Goal: Transaction & Acquisition: Book appointment/travel/reservation

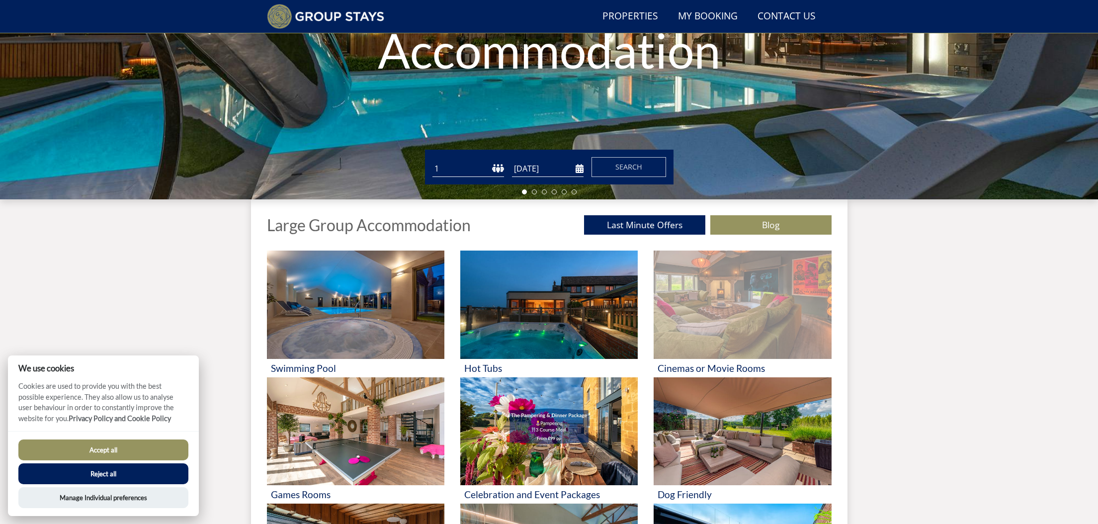
scroll to position [204, 0]
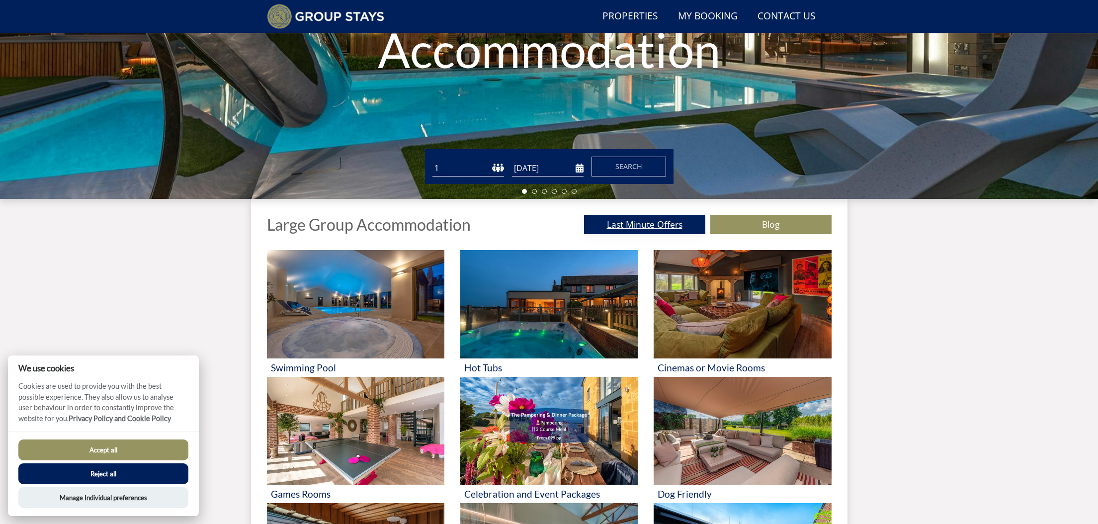
click at [639, 224] on link "Last Minute Offers" at bounding box center [644, 224] width 121 height 19
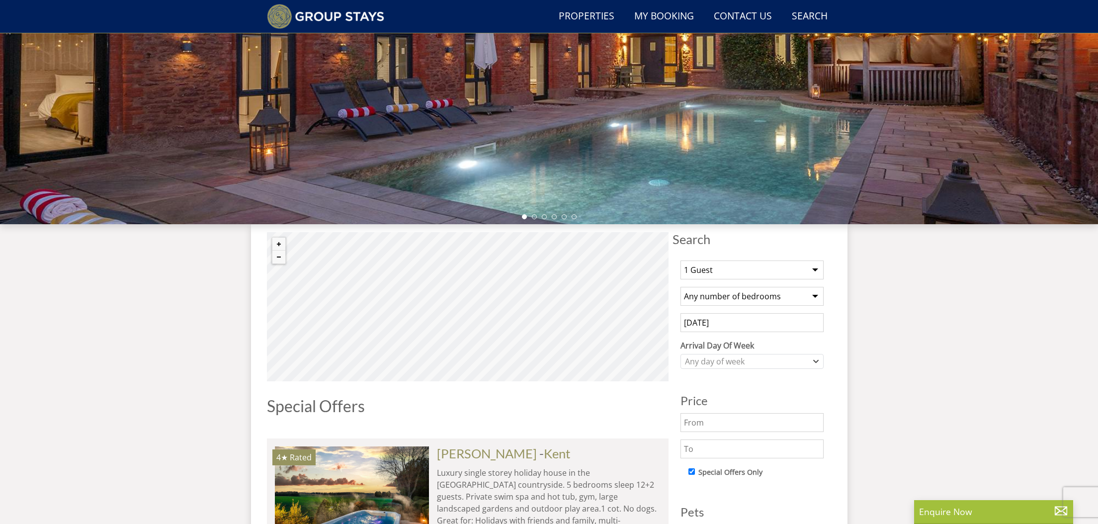
scroll to position [181, 0]
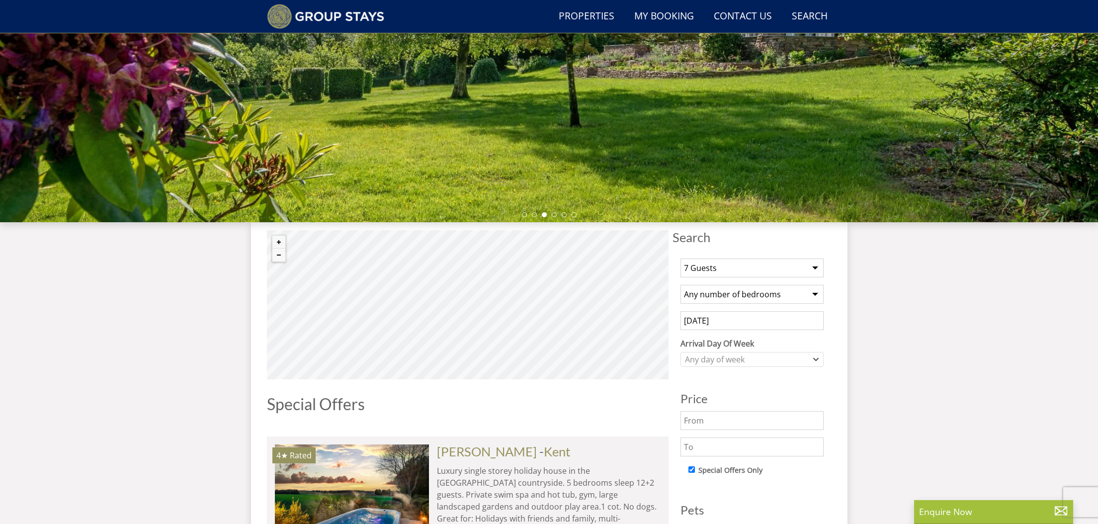
select select "8"
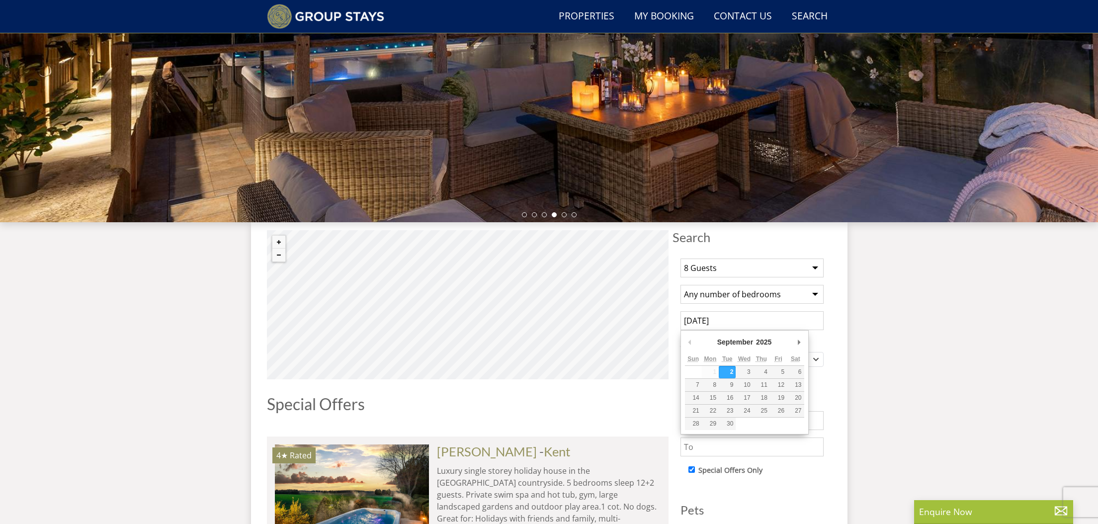
click at [729, 320] on input "[DATE]" at bounding box center [751, 320] width 143 height 19
type input "[DATE]"
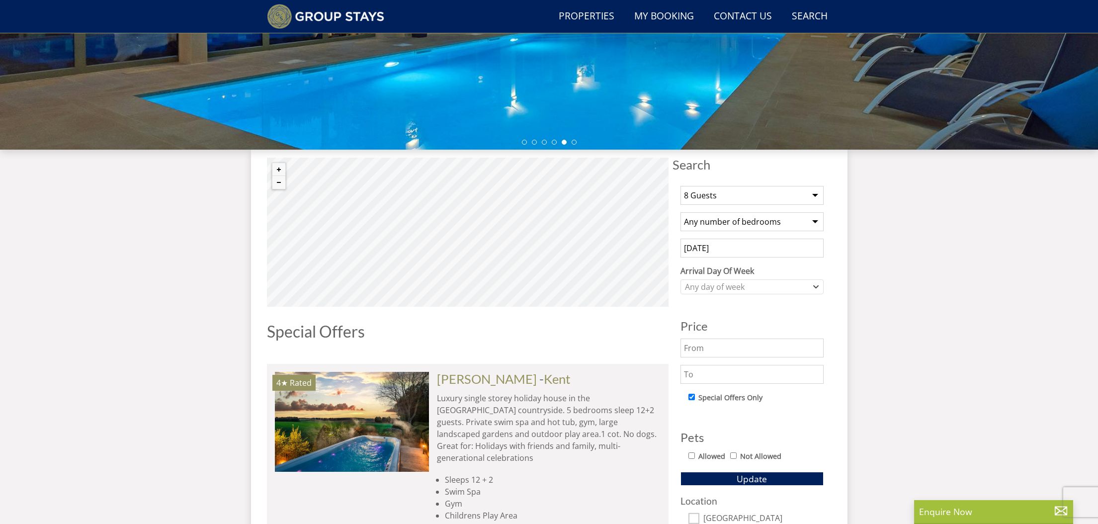
scroll to position [254, 0]
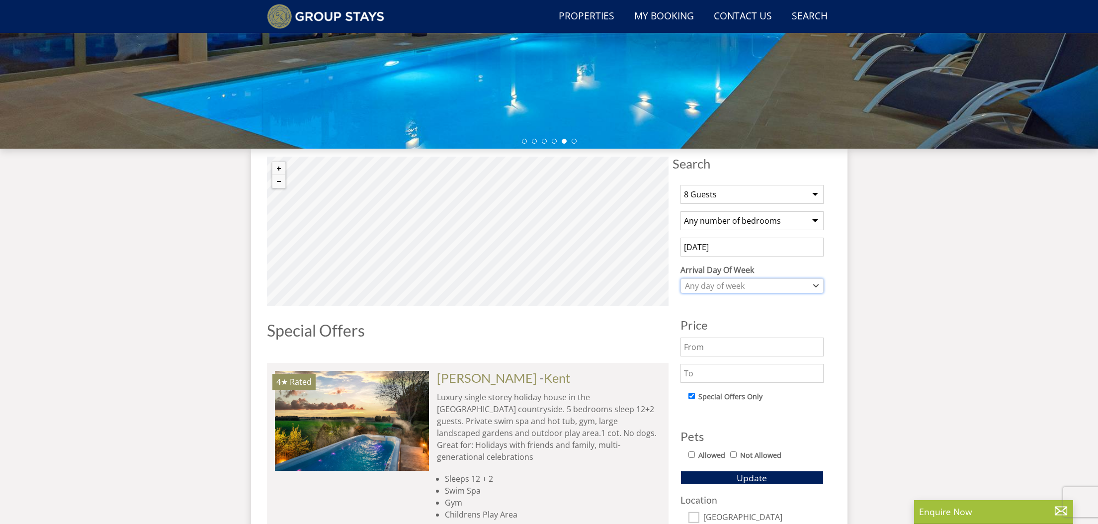
click at [734, 286] on div "Any day of week" at bounding box center [746, 285] width 129 height 11
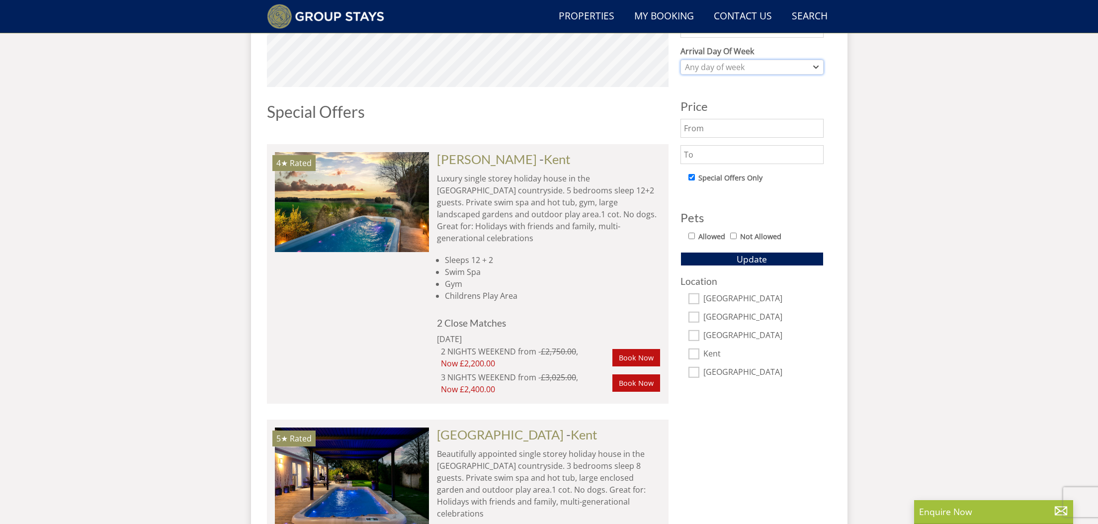
scroll to position [475, 0]
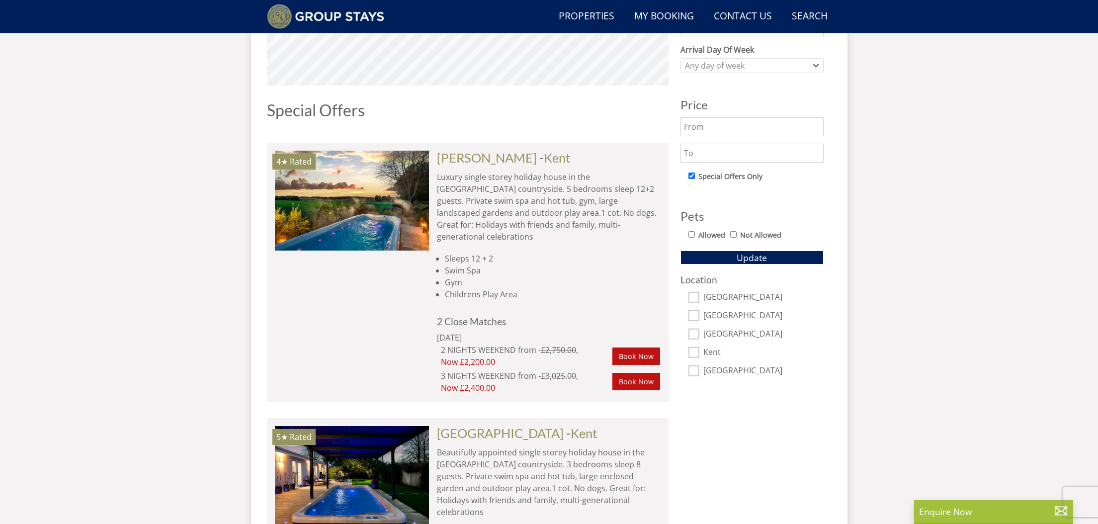
click at [696, 331] on input "[GEOGRAPHIC_DATA]" at bounding box center [693, 334] width 11 height 11
checkbox input "true"
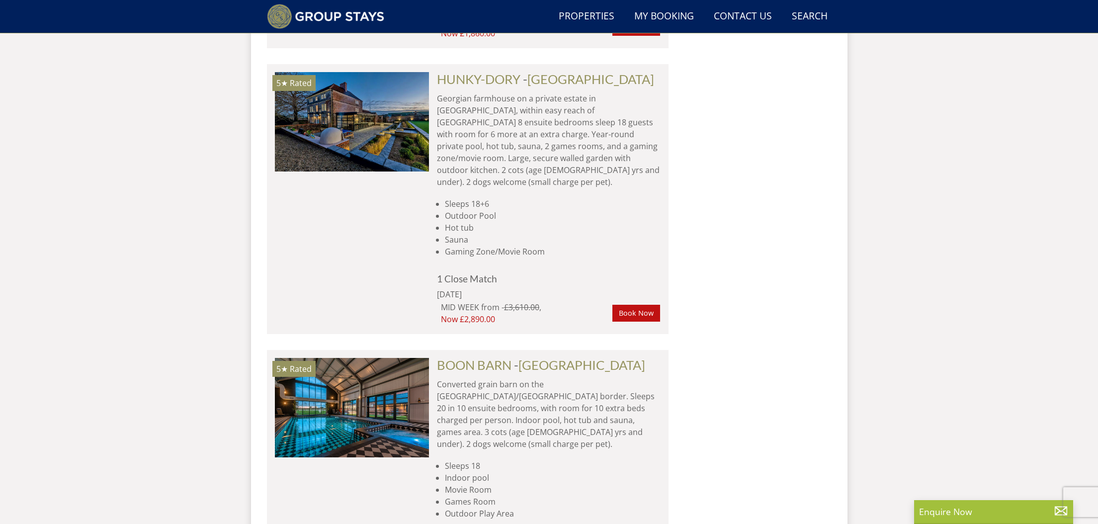
scroll to position [1349, 0]
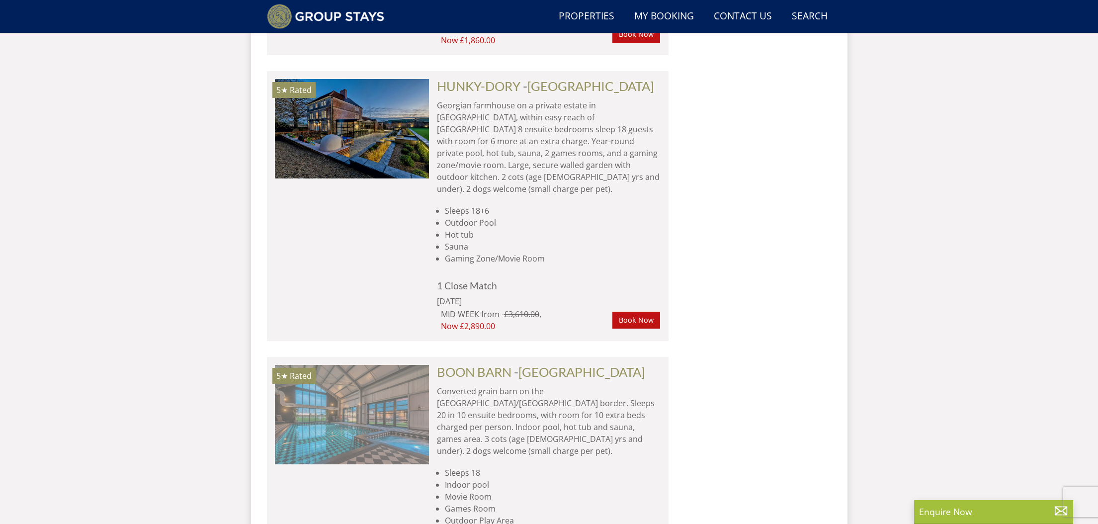
click at [368, 370] on img at bounding box center [352, 414] width 154 height 99
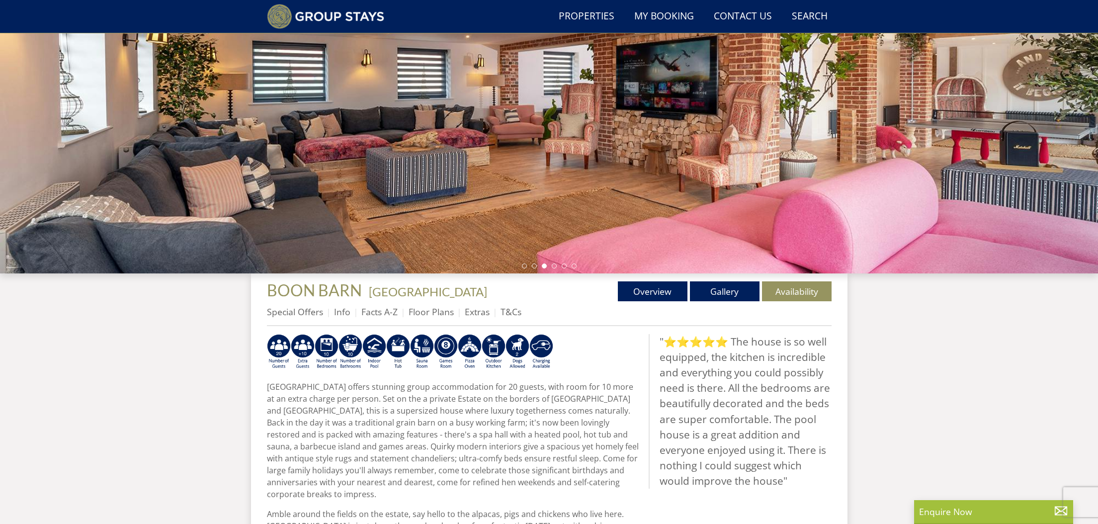
scroll to position [131, 0]
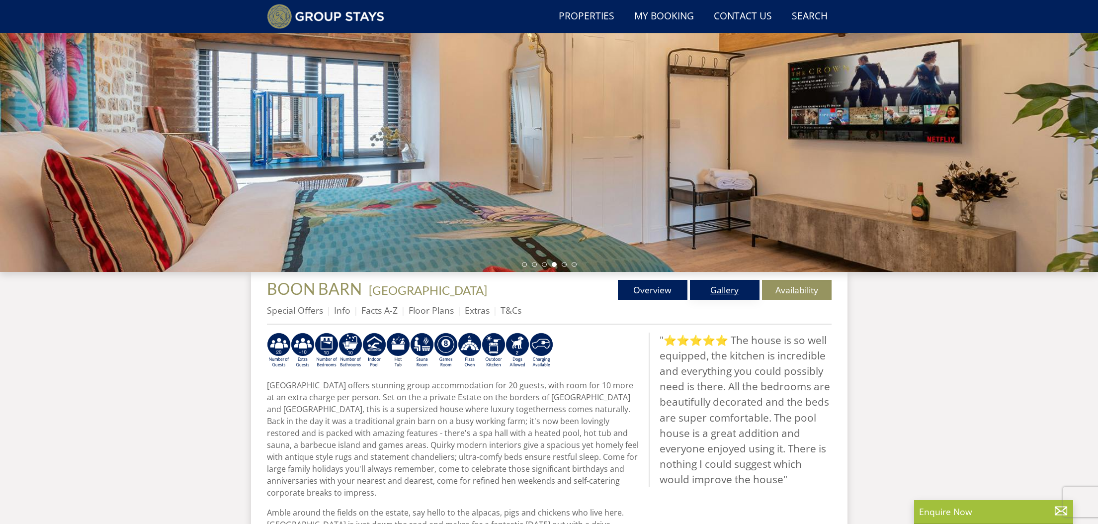
click at [705, 285] on link "Gallery" at bounding box center [725, 290] width 70 height 20
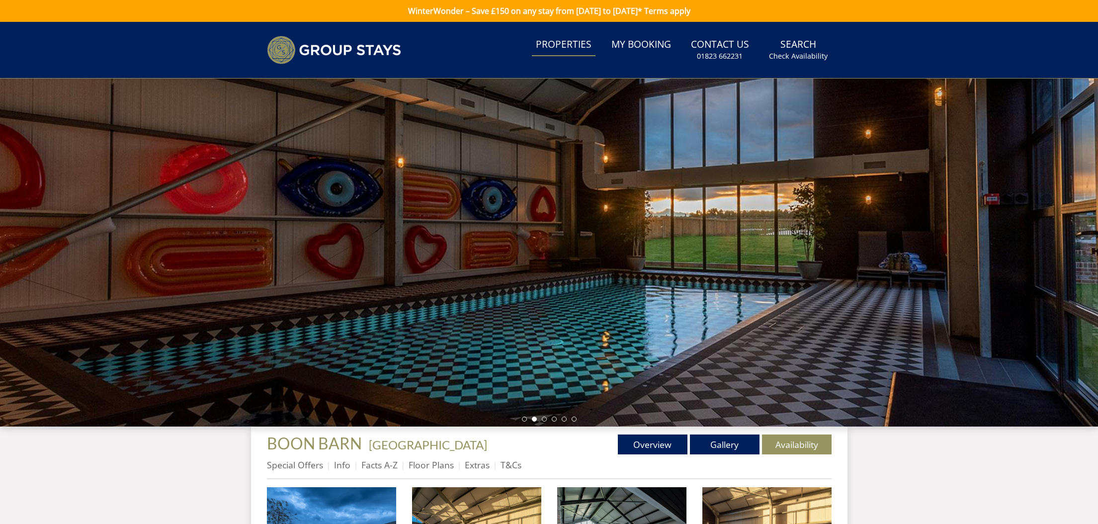
click at [556, 44] on link "Properties" at bounding box center [564, 45] width 64 height 22
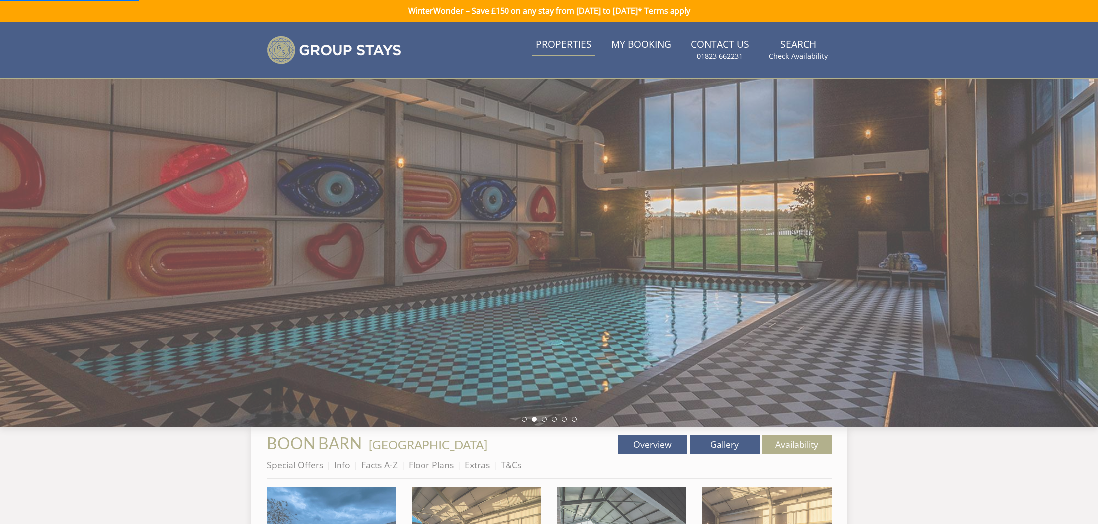
click at [562, 47] on link "Properties" at bounding box center [564, 45] width 64 height 22
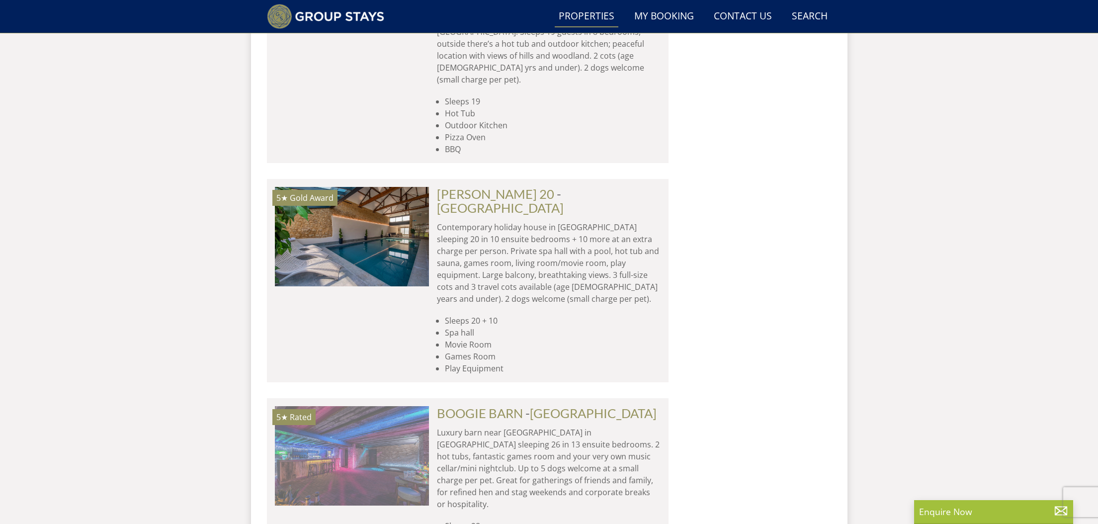
scroll to position [2104, 0]
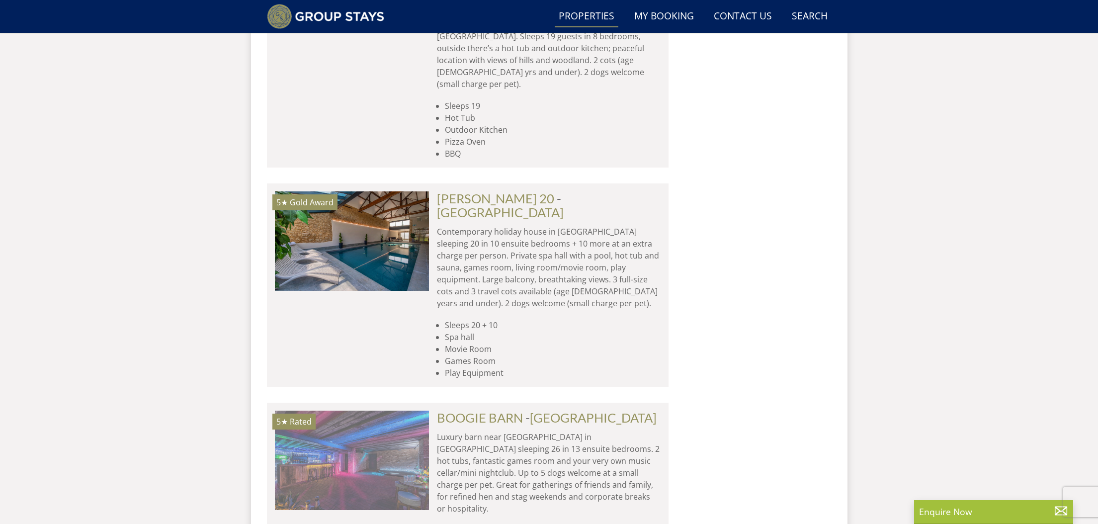
click at [395, 411] on img at bounding box center [352, 460] width 154 height 99
